Goal: Find specific page/section: Find specific page/section

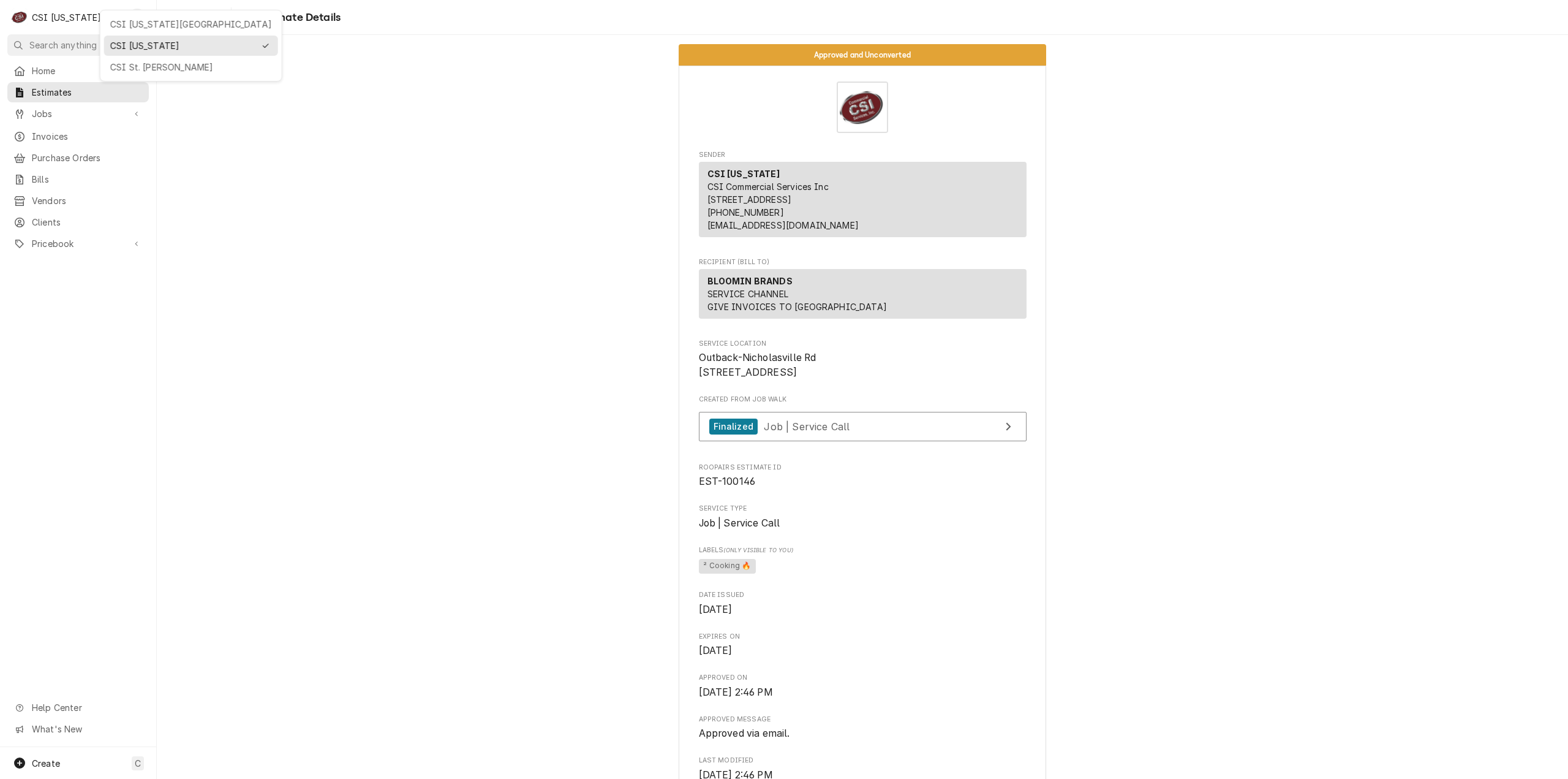
scroll to position [2889, 0]
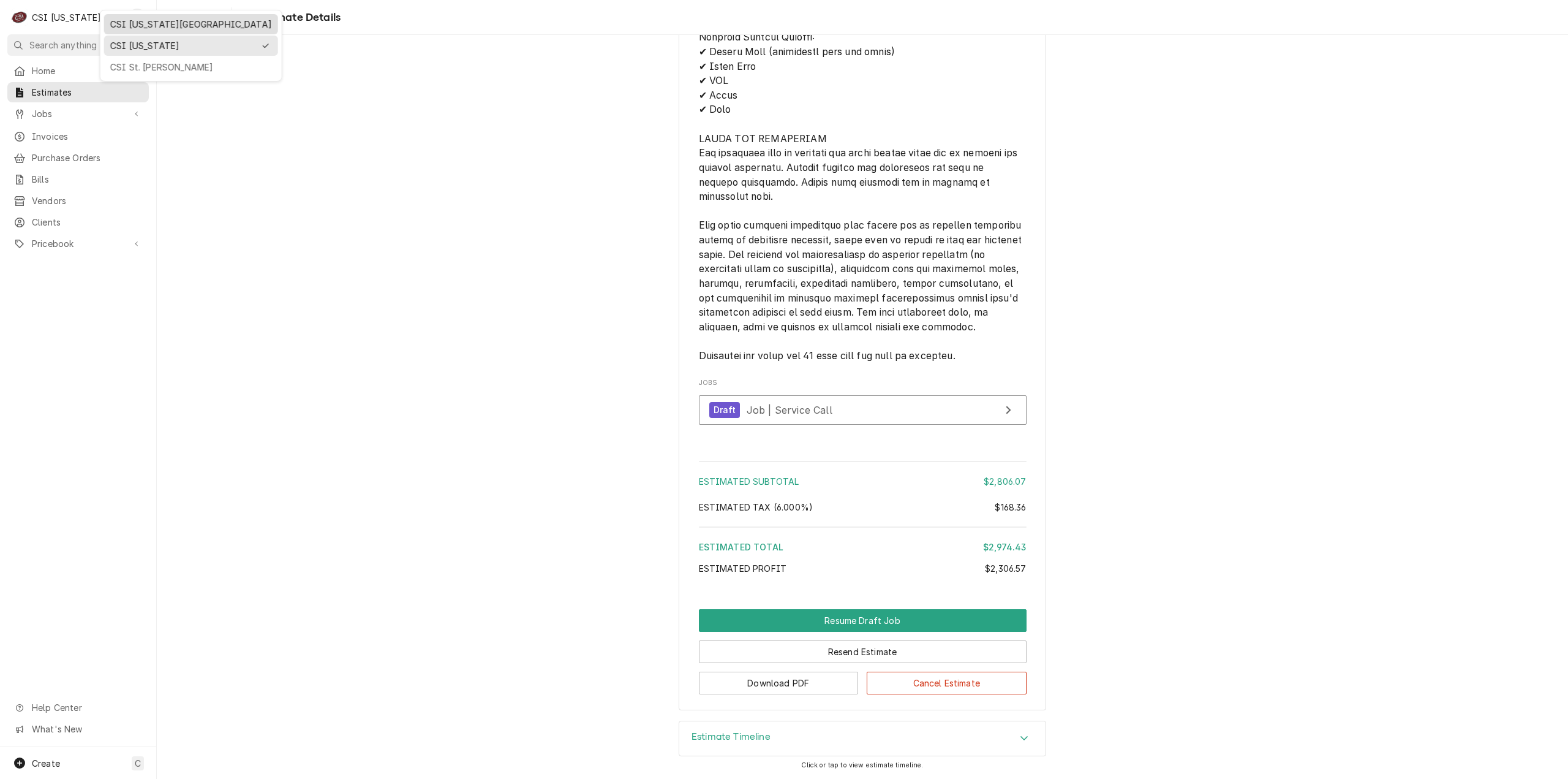
click at [147, 32] on div "CSI [US_STATE][GEOGRAPHIC_DATA]" at bounding box center [191, 24] width 174 height 20
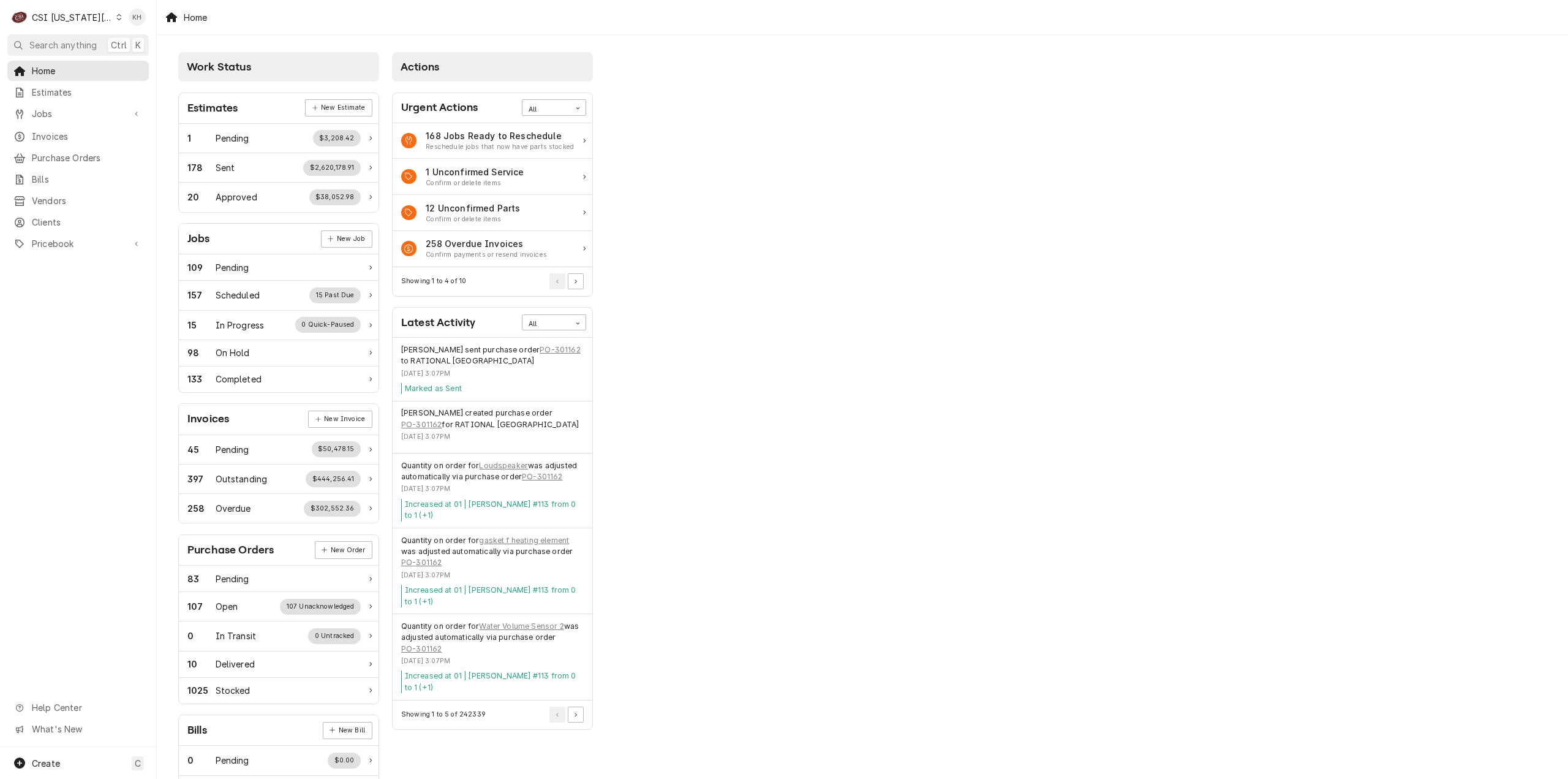
click at [972, 360] on div "Work Status Estimates New Estimate 1 Pending $3,208.42 178 Sent $2,620,178.91 2…" at bounding box center [863, 446] width 1412 height 822
click at [1092, 540] on div "Work Status Estimates New Estimate 1 Pending $3,208.42 178 Sent $2,620,178.91 2…" at bounding box center [863, 446] width 1412 height 822
click at [826, 778] on div "Work Status Estimates New Estimate 1 Pending $3,208.42 178 Sent $2,620,178.91 2…" at bounding box center [863, 446] width 1412 height 822
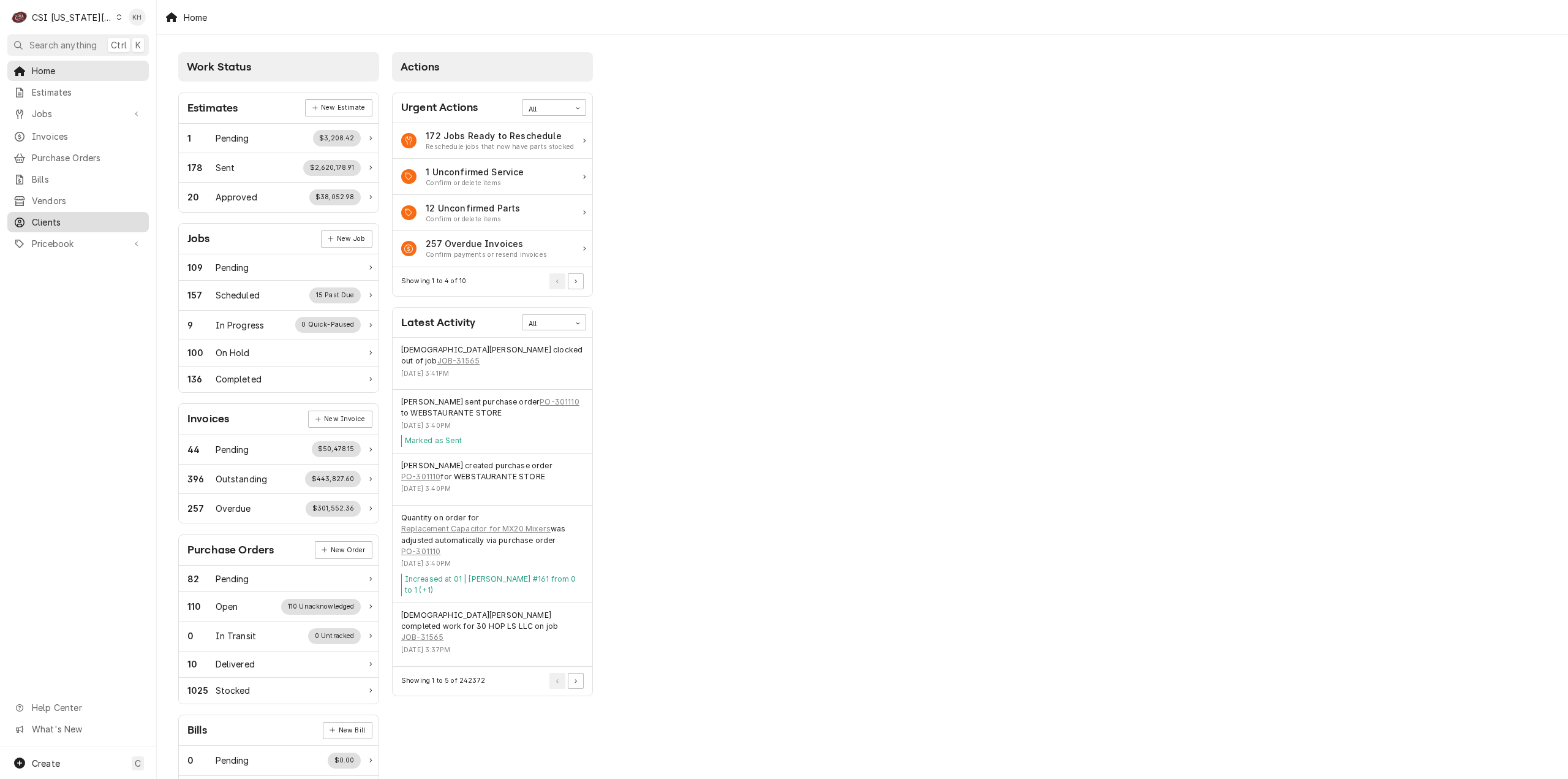
click at [67, 217] on span "Clients" at bounding box center [87, 222] width 111 height 13
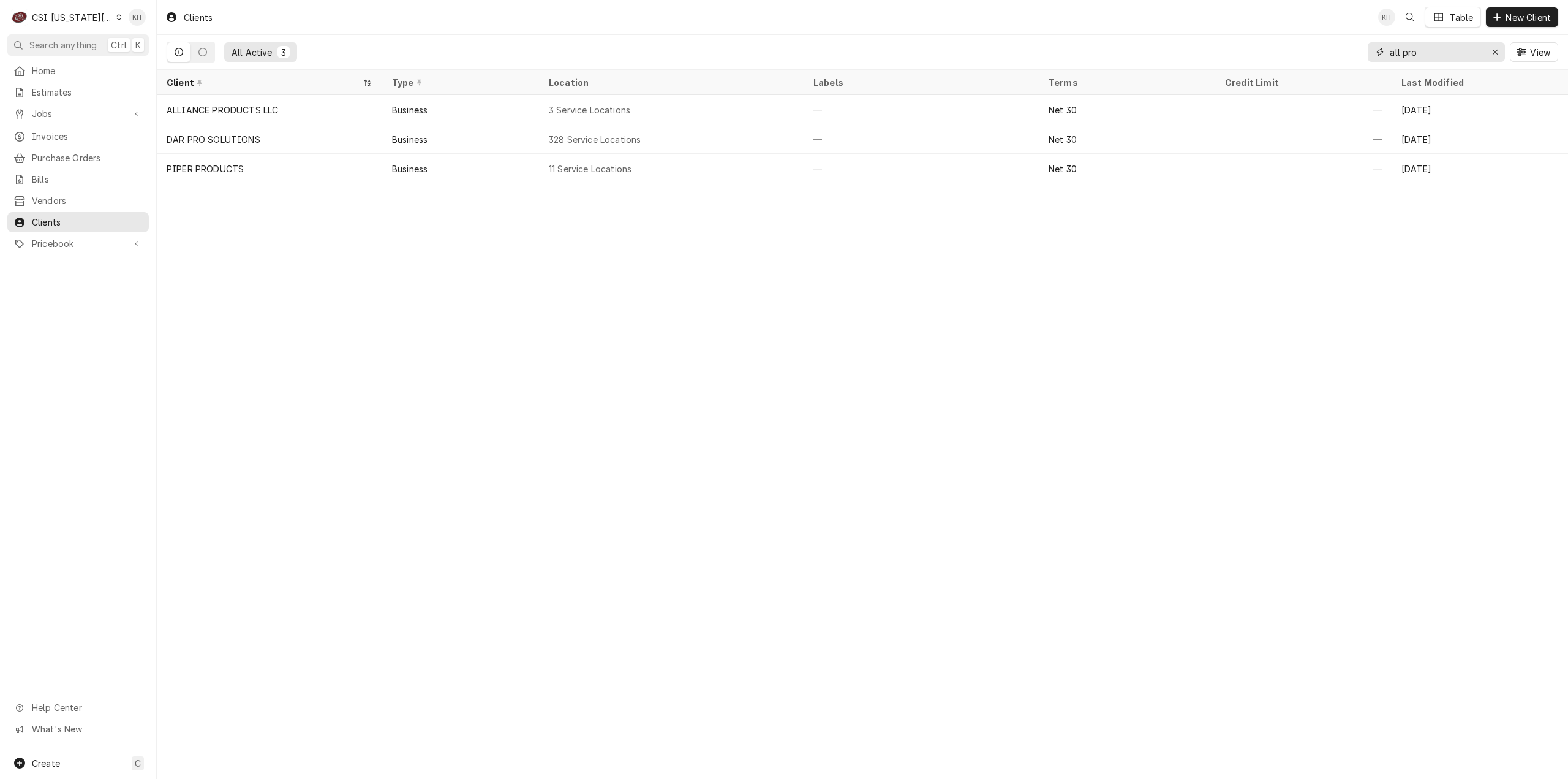
drag, startPoint x: 1435, startPoint y: 50, endPoint x: 1343, endPoint y: 60, distance: 92.5
click at [1343, 60] on div "All Active 3 all pro View" at bounding box center [863, 52] width 1392 height 34
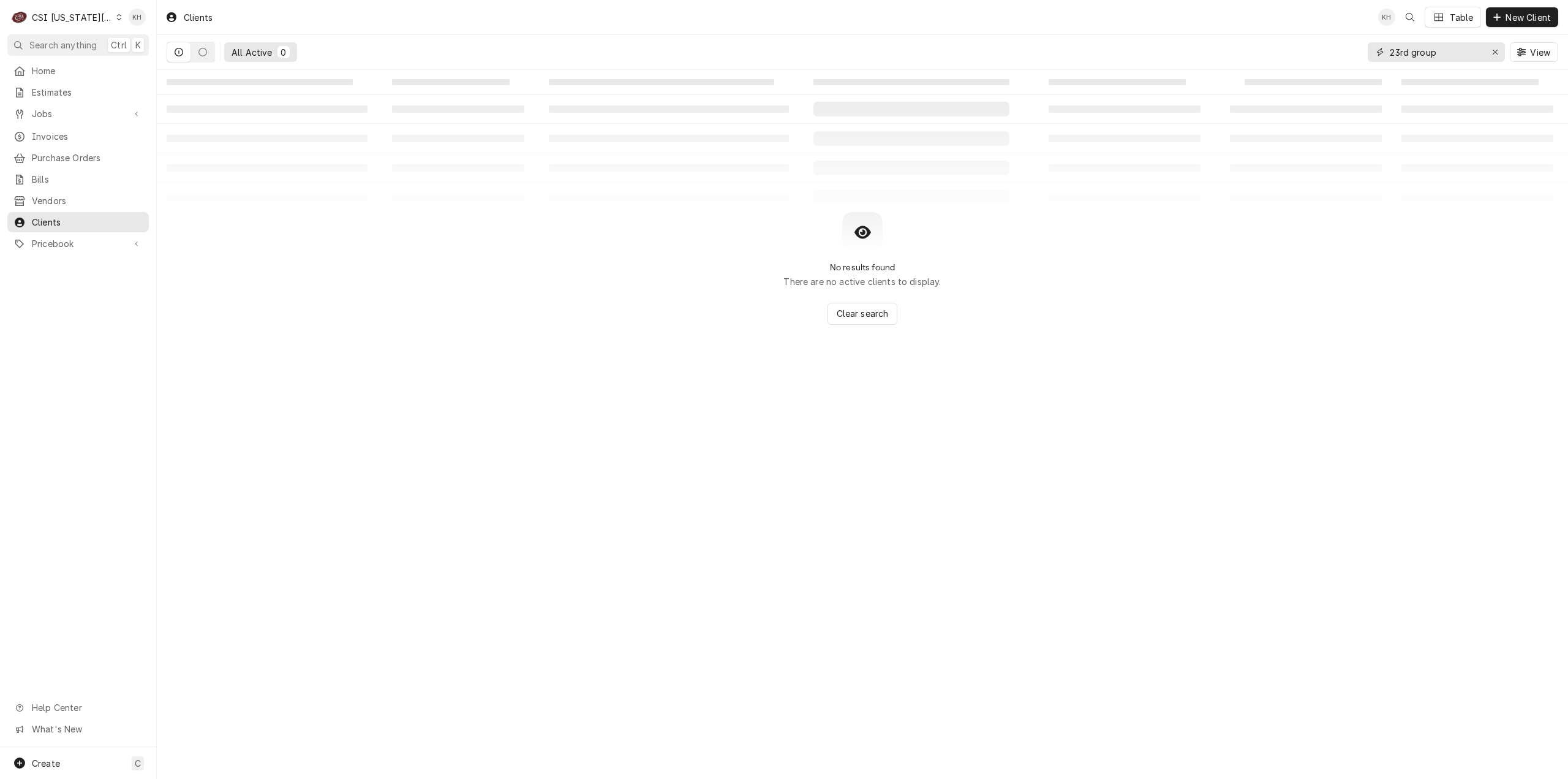
click at [1457, 55] on input "23rd group" at bounding box center [1436, 52] width 92 height 19
type input "23rd group"
click at [60, 16] on div "CSI [US_STATE][GEOGRAPHIC_DATA]" at bounding box center [72, 17] width 81 height 13
click at [176, 63] on div "CSI St. Louis" at bounding box center [210, 67] width 179 height 13
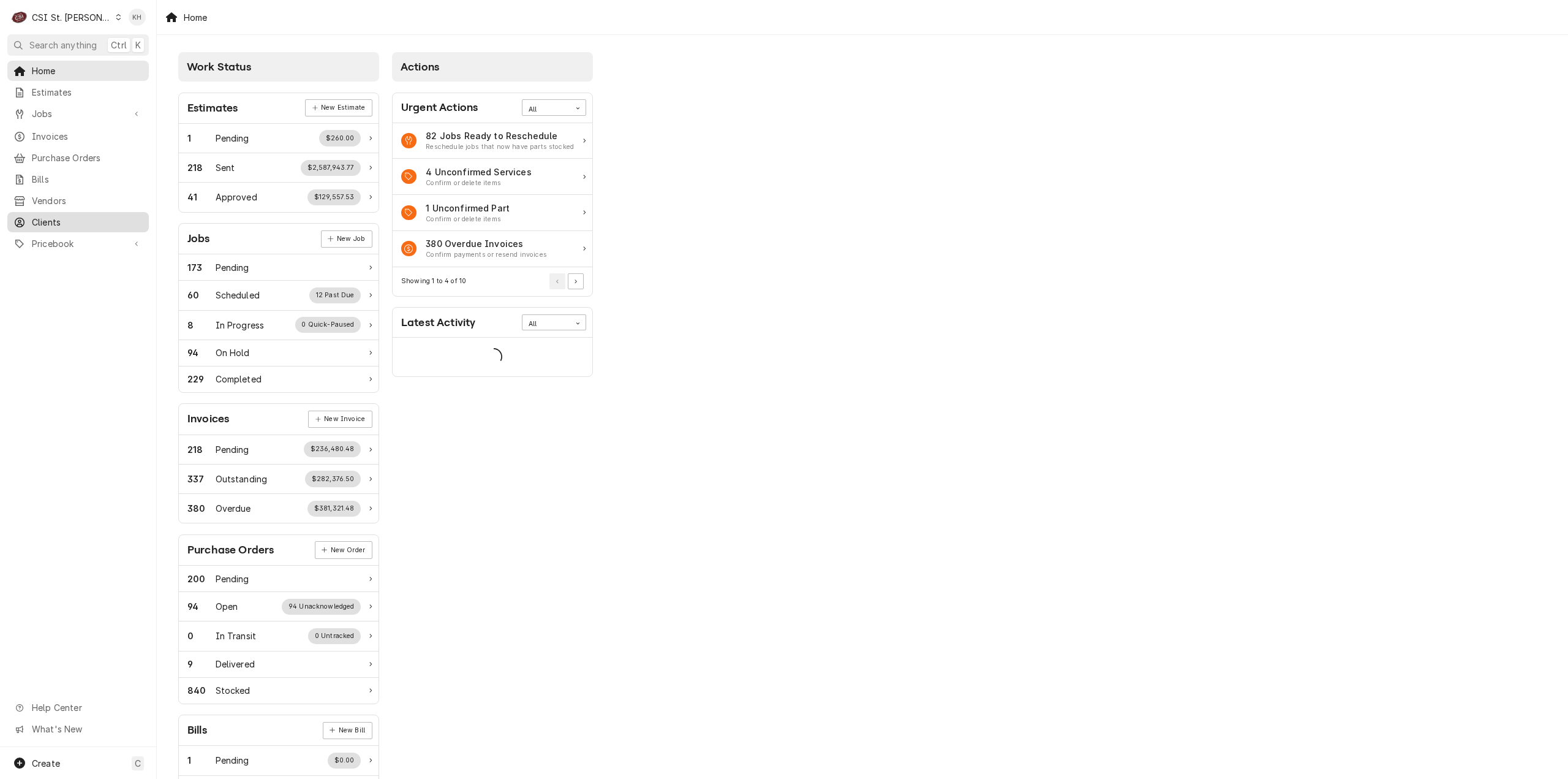
click at [45, 221] on span "Clients" at bounding box center [87, 222] width 111 height 13
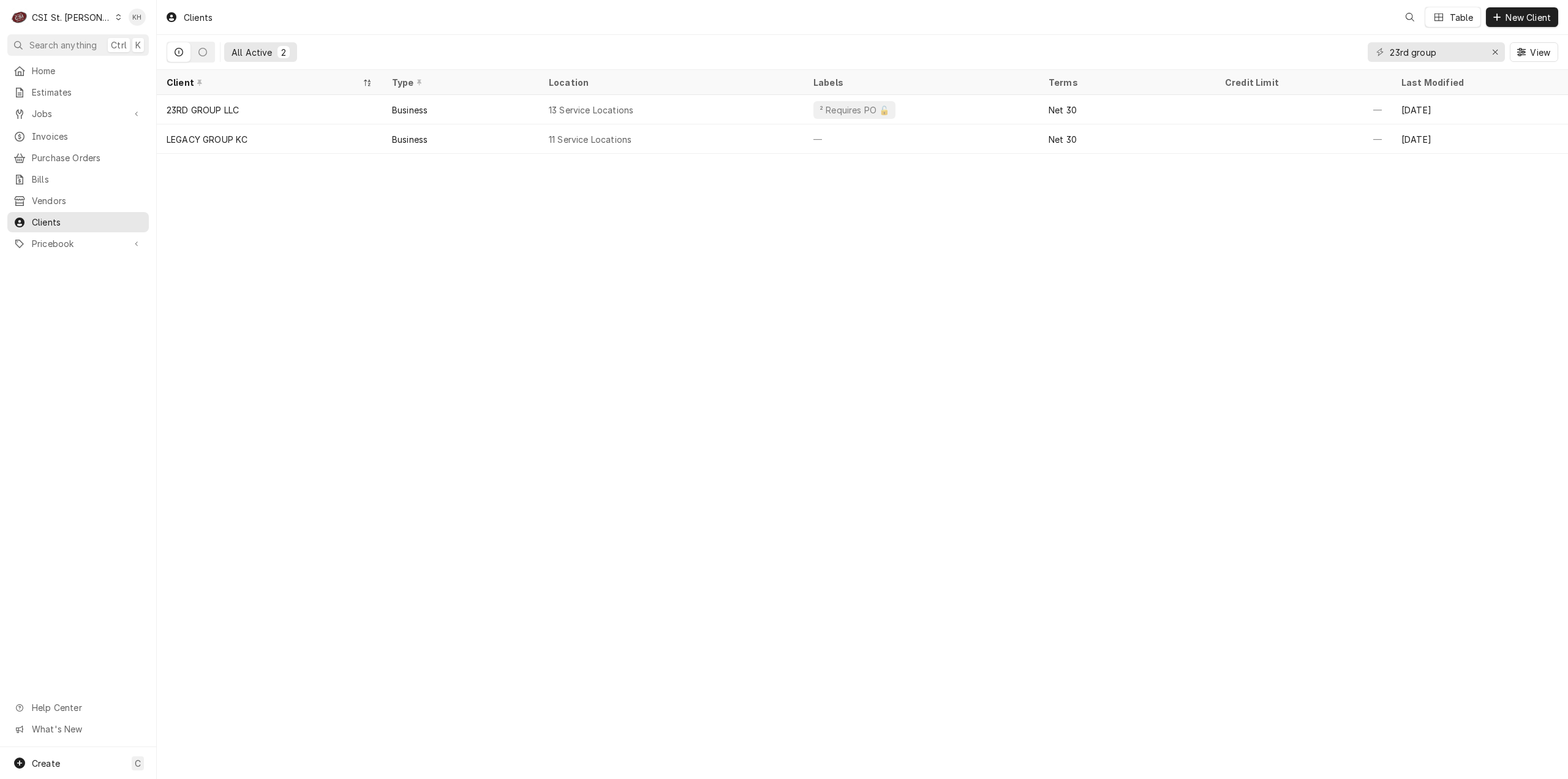
drag, startPoint x: 66, startPoint y: 17, endPoint x: 79, endPoint y: 62, distance: 46.8
click at [66, 18] on div "CSI St. [PERSON_NAME]" at bounding box center [71, 17] width 80 height 13
click at [149, 29] on div "CSI [US_STATE][GEOGRAPHIC_DATA]" at bounding box center [188, 24] width 162 height 13
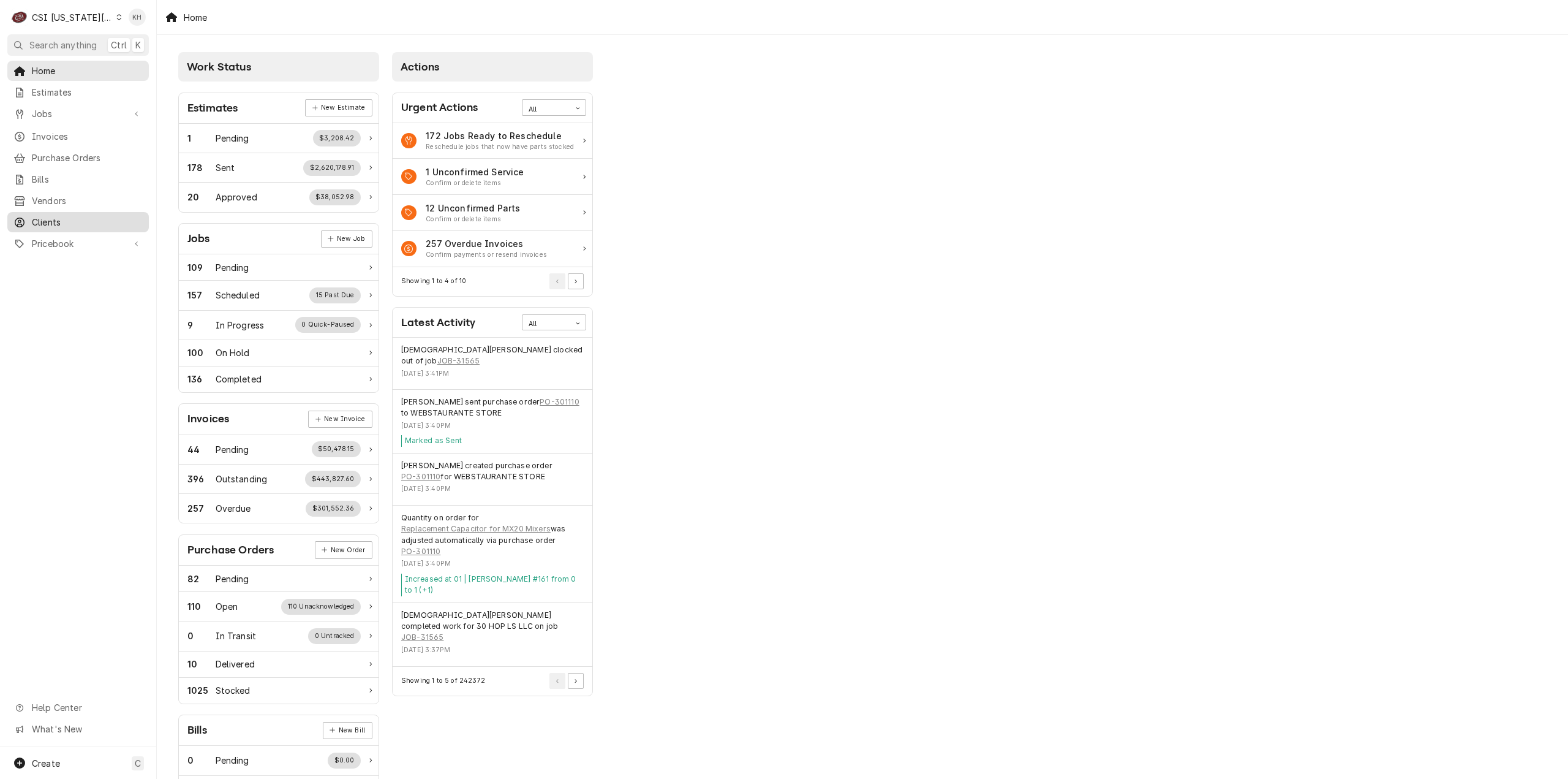
click at [46, 216] on span "Clients" at bounding box center [87, 222] width 111 height 13
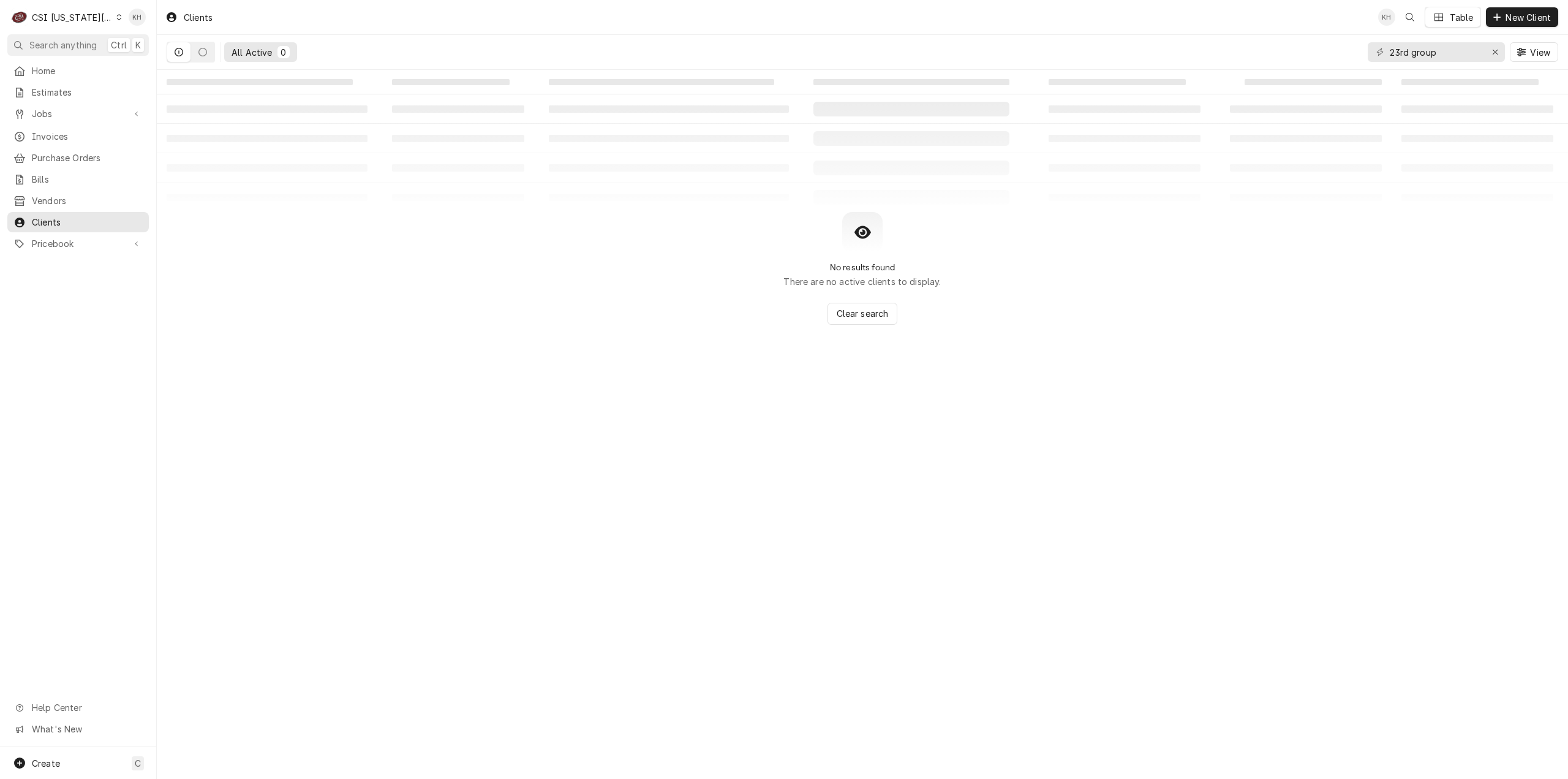
click at [1027, 474] on div "Clients KH Table New Client All Active 0 23rd group View ‌ ‌ ‌ ‌ ‌ ‌ ‌ ‌ ‌ ‌ ‌ …" at bounding box center [863, 389] width 1412 height 779
